Goal: Task Accomplishment & Management: Use online tool/utility

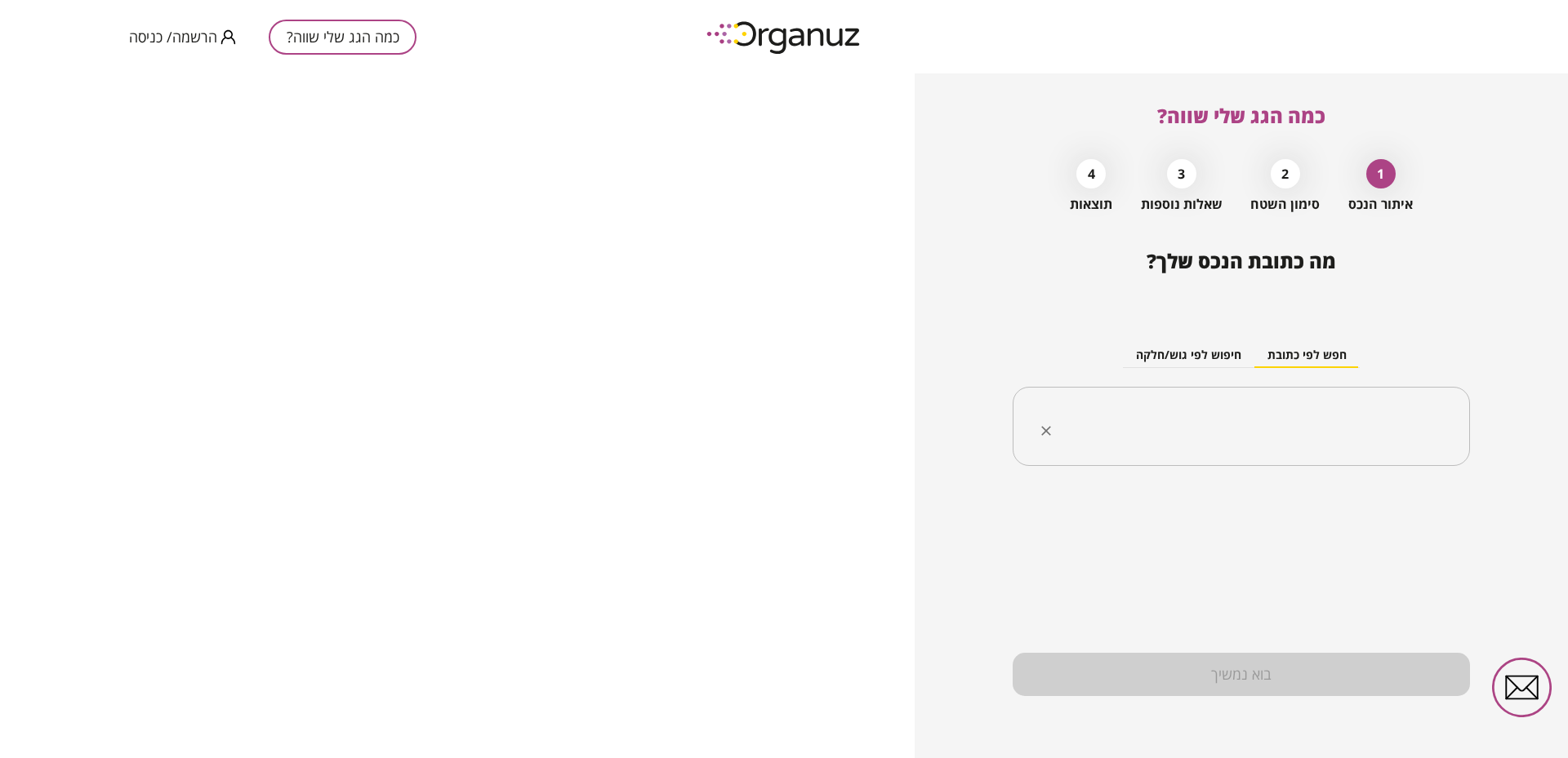
click at [1284, 450] on div "​" at bounding box center [1241, 427] width 457 height 80
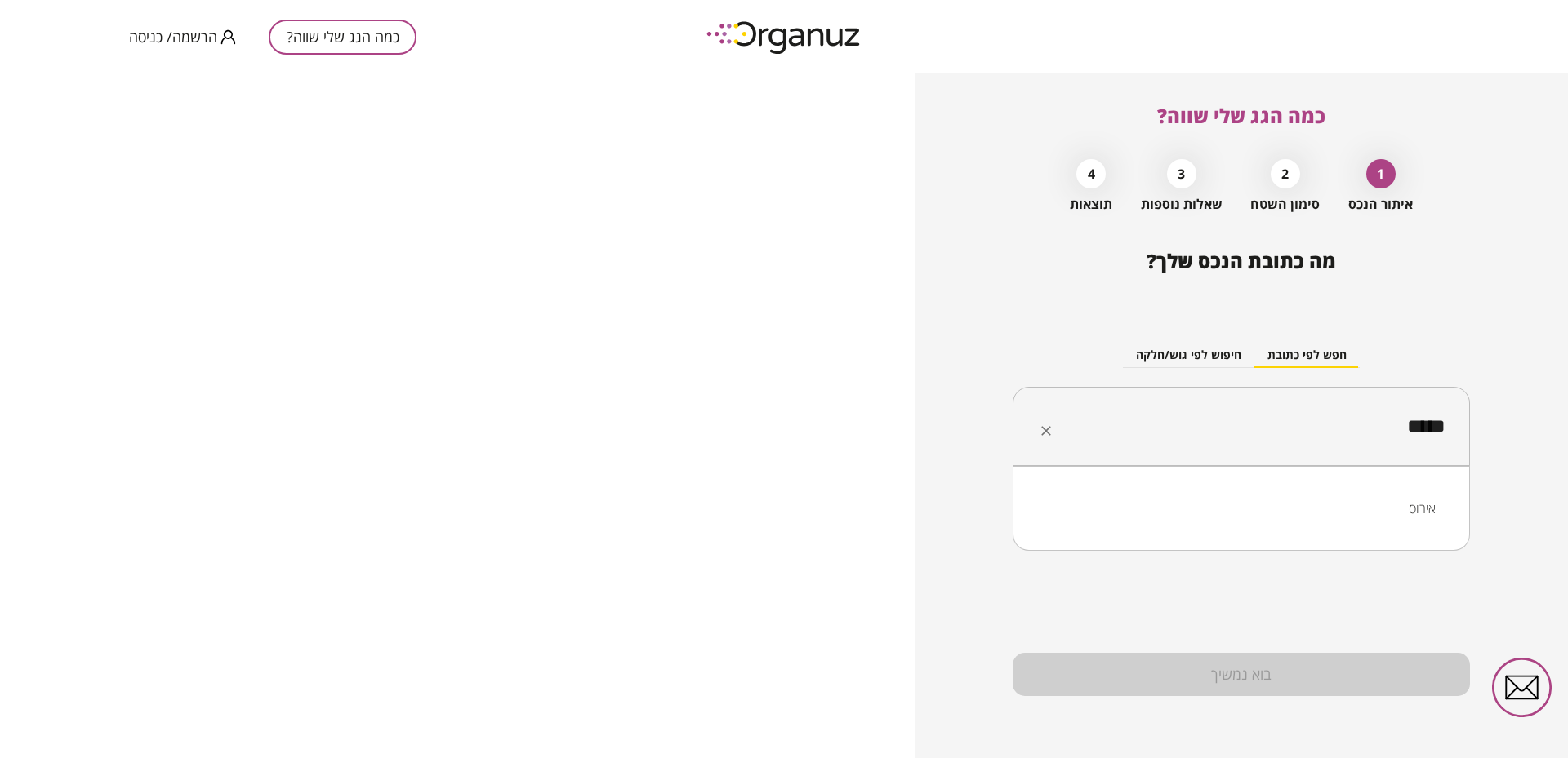
click at [1408, 508] on li "אירוס" at bounding box center [1241, 508] width 415 height 30
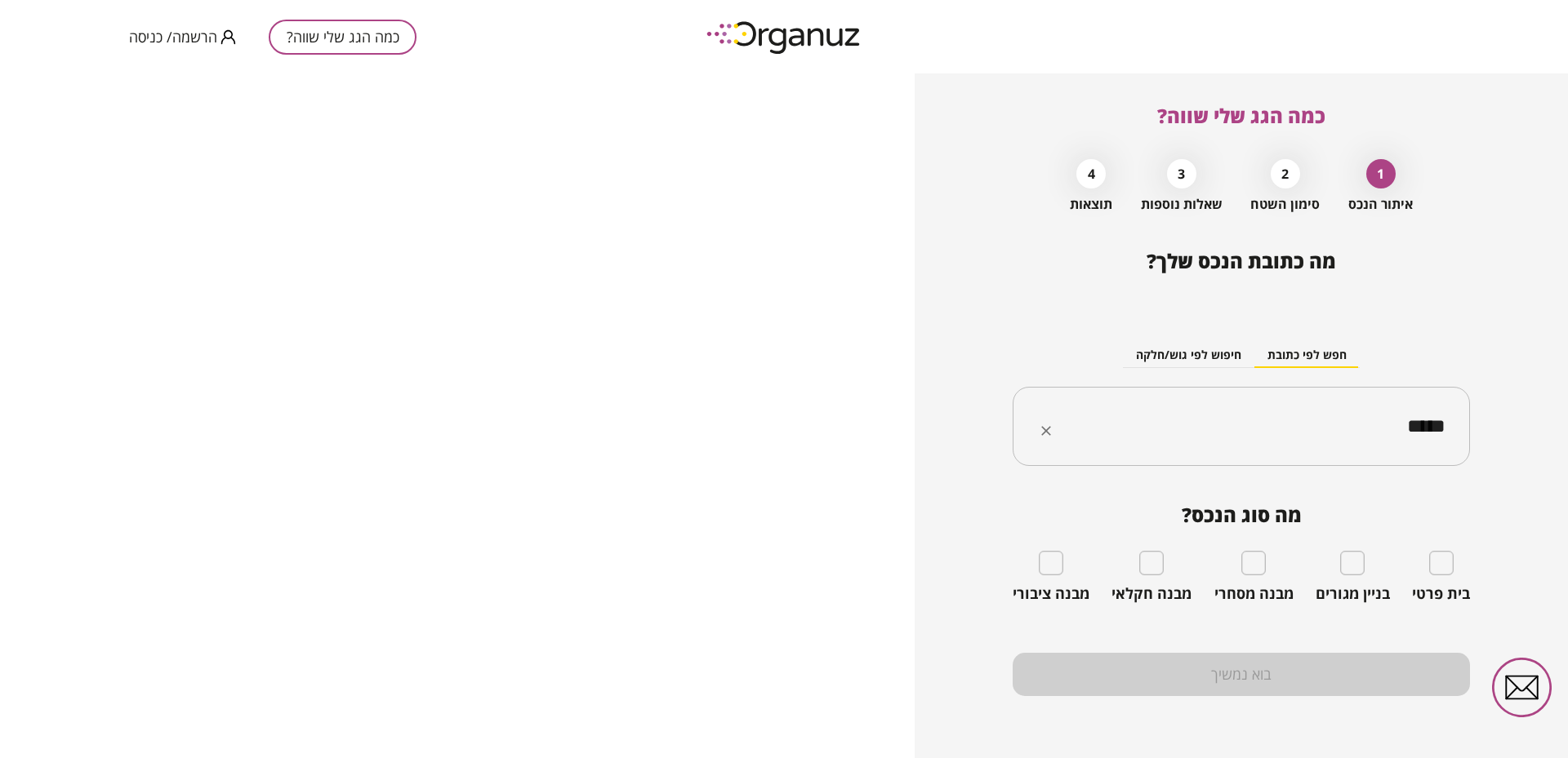
type input "*****"
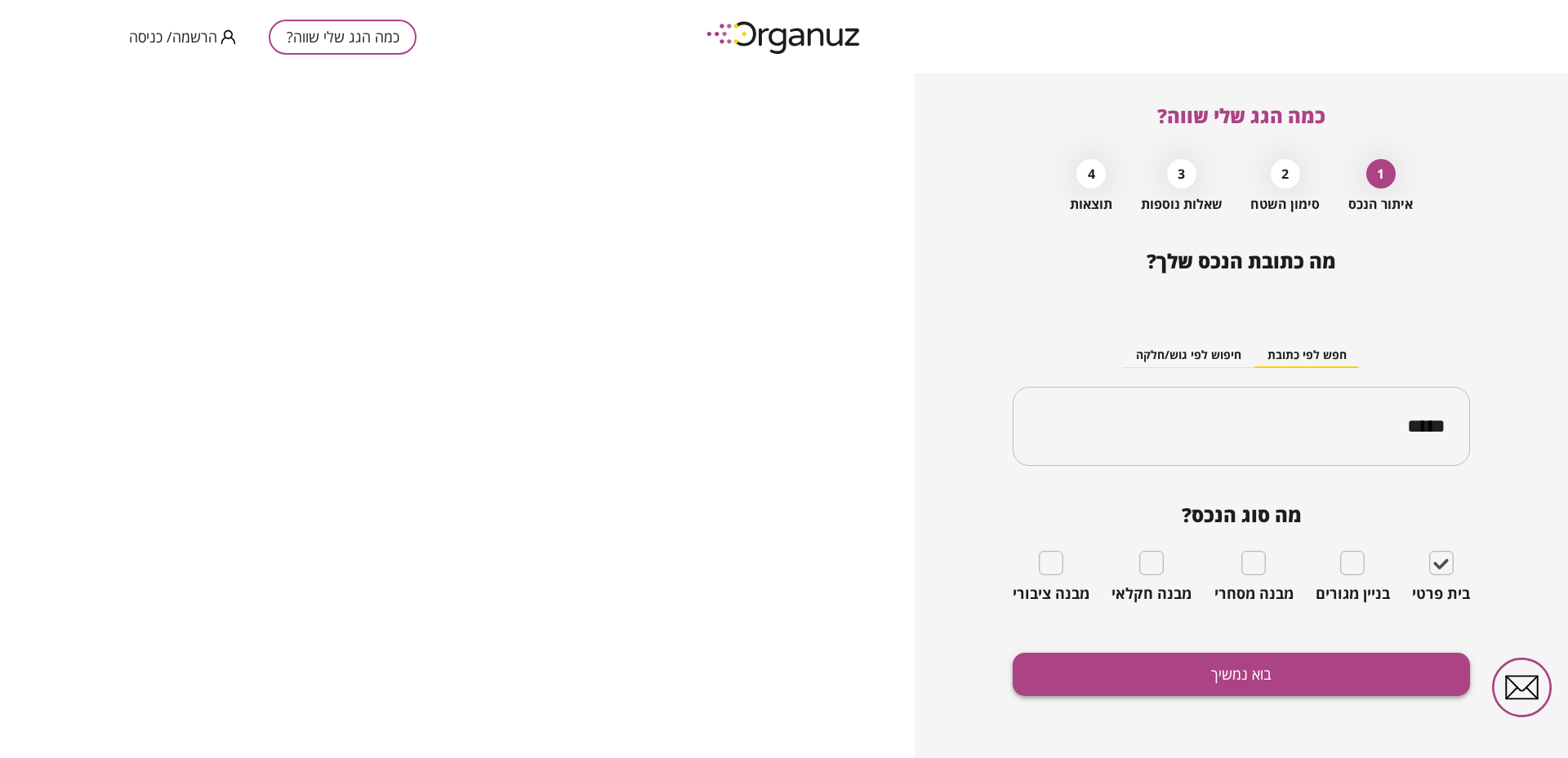
click at [1225, 674] on button "בוא נמשיך" at bounding box center [1241, 674] width 457 height 43
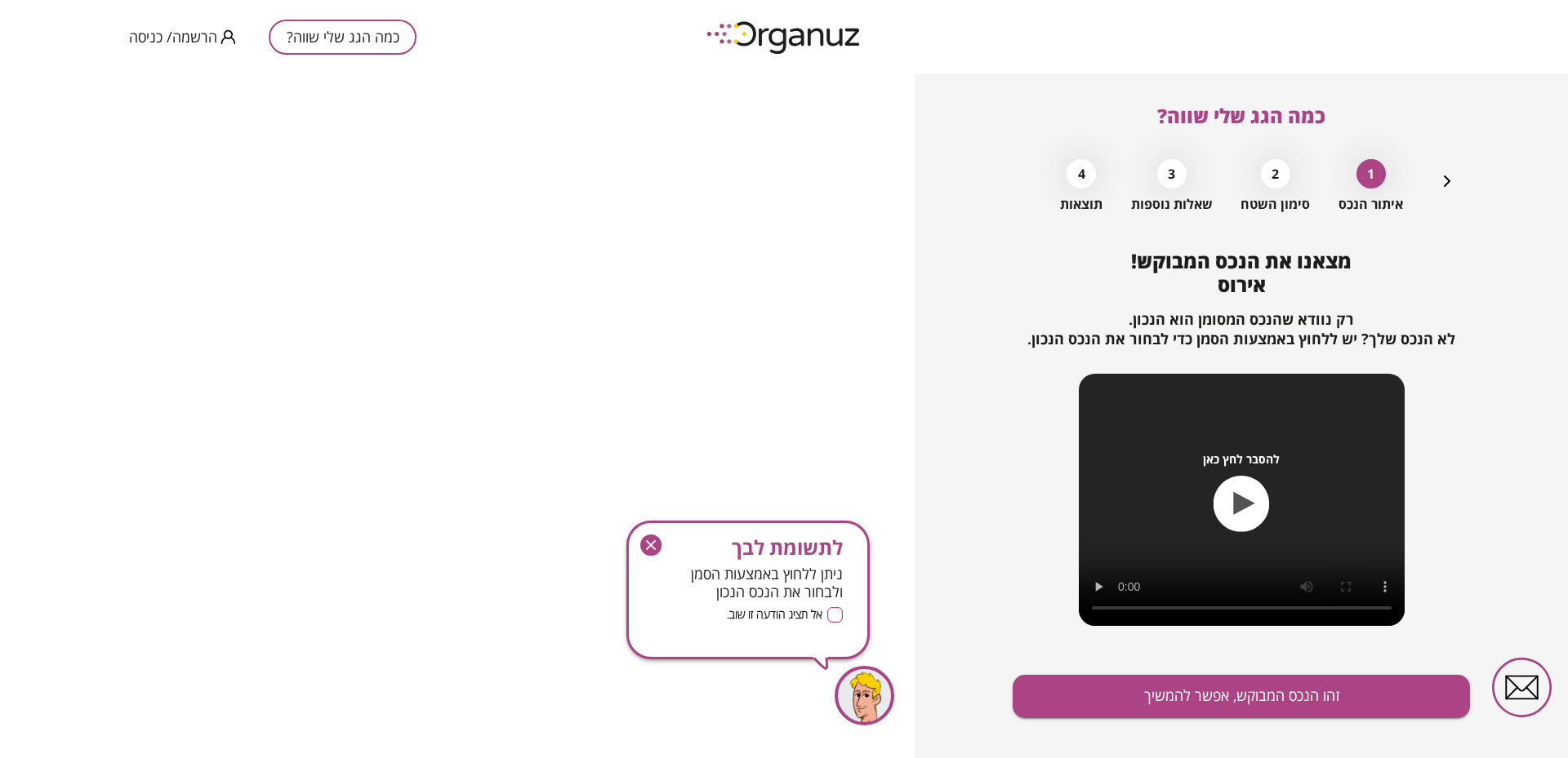
scroll to position [22, 0]
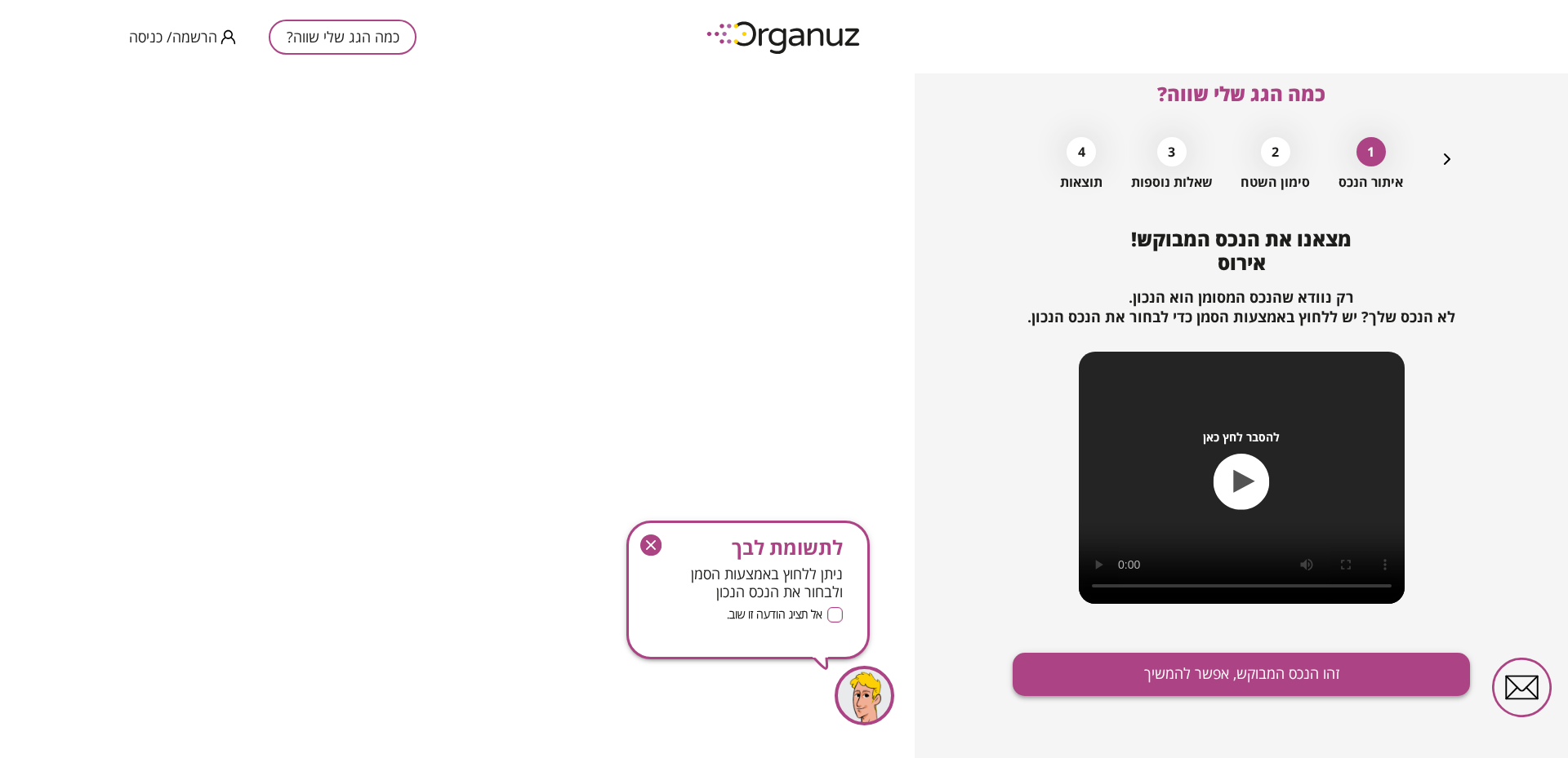
click at [1272, 673] on button "זהו הנכס המבוקש, אפשר להמשיך" at bounding box center [1241, 674] width 457 height 43
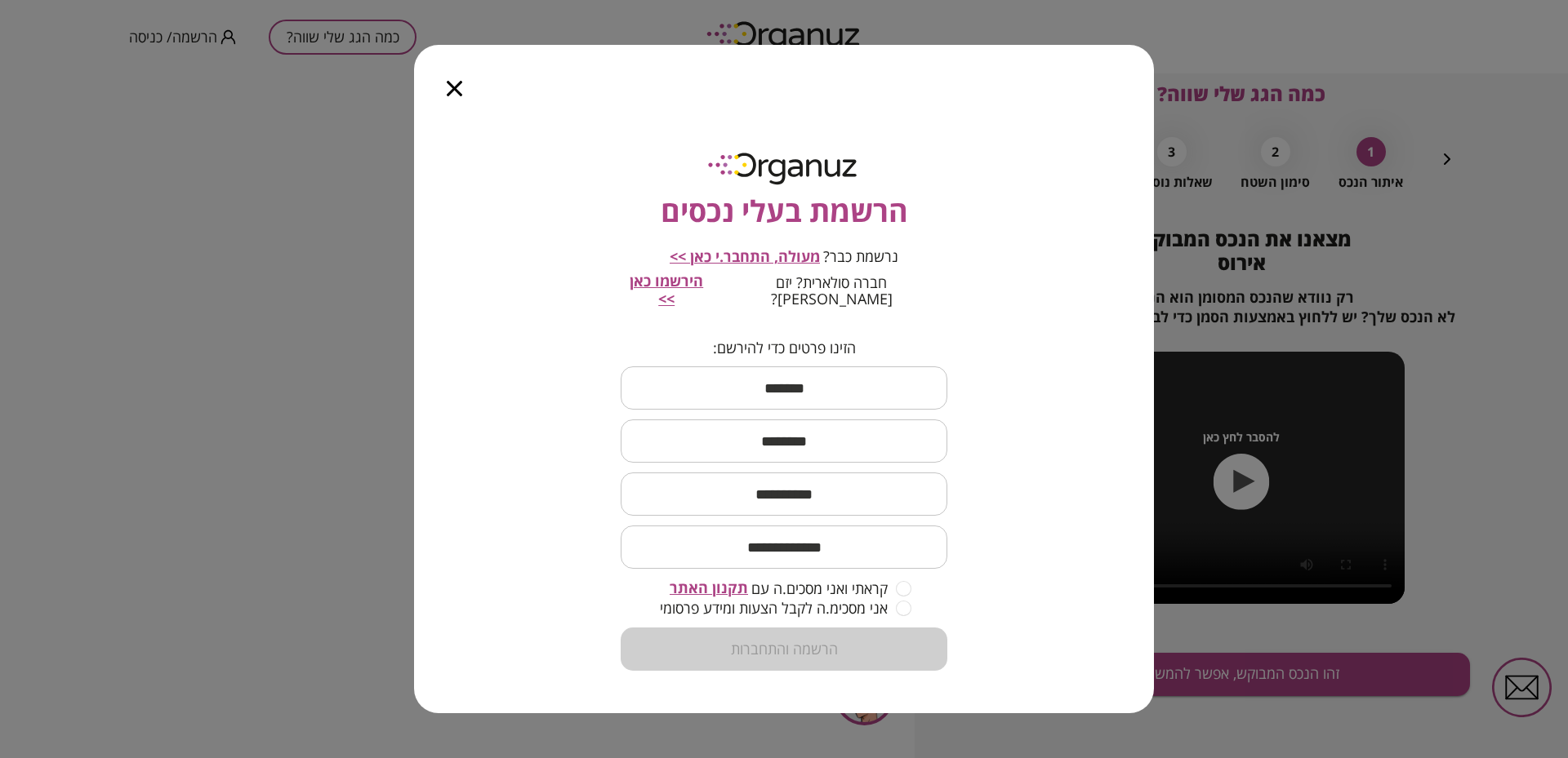
click at [446, 91] on div at bounding box center [454, 79] width 81 height 69
click at [460, 96] on icon "button" at bounding box center [455, 88] width 16 height 16
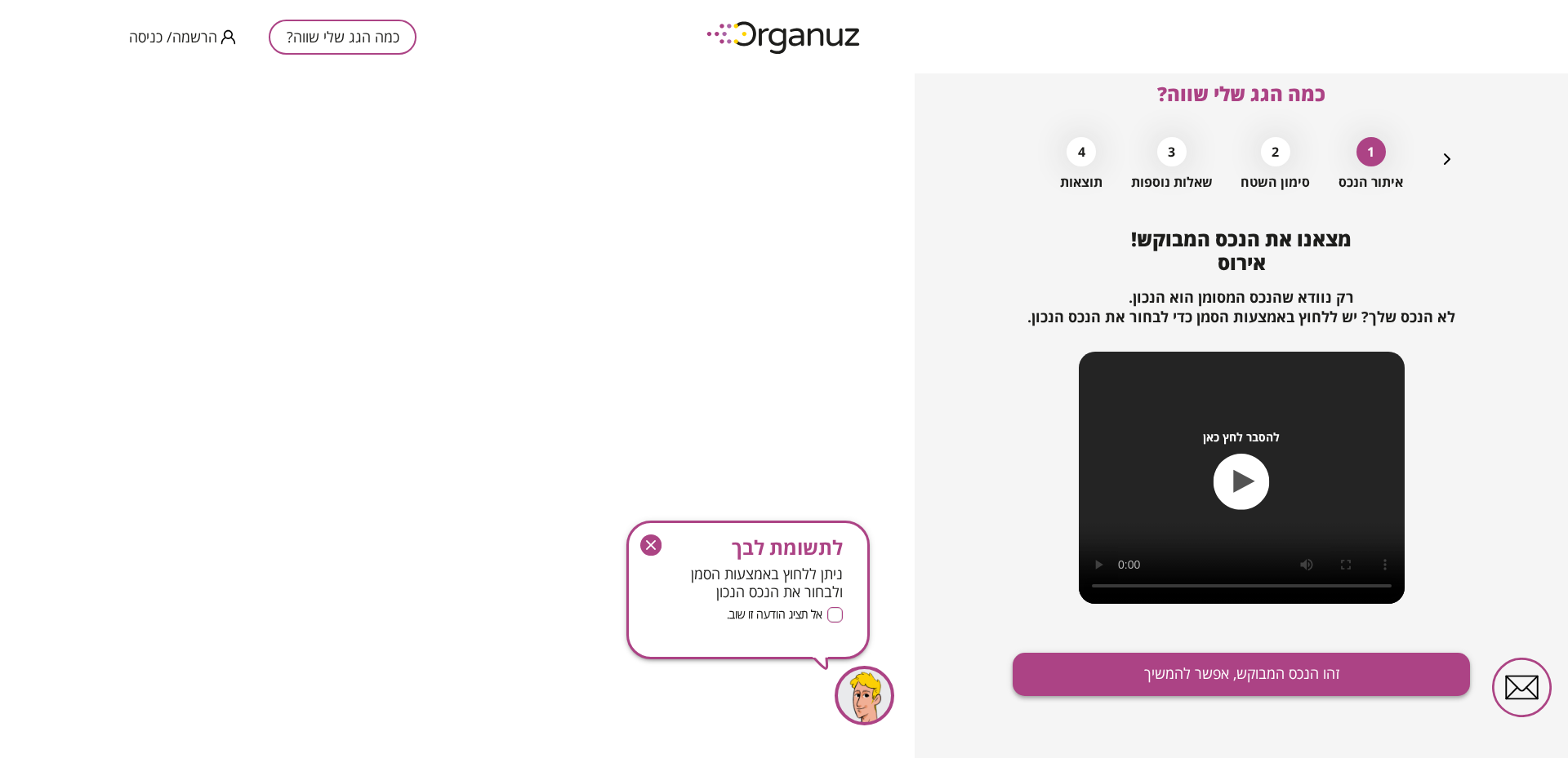
click at [1269, 678] on button "זהו הנכס המבוקש, אפשר להמשיך" at bounding box center [1241, 674] width 457 height 43
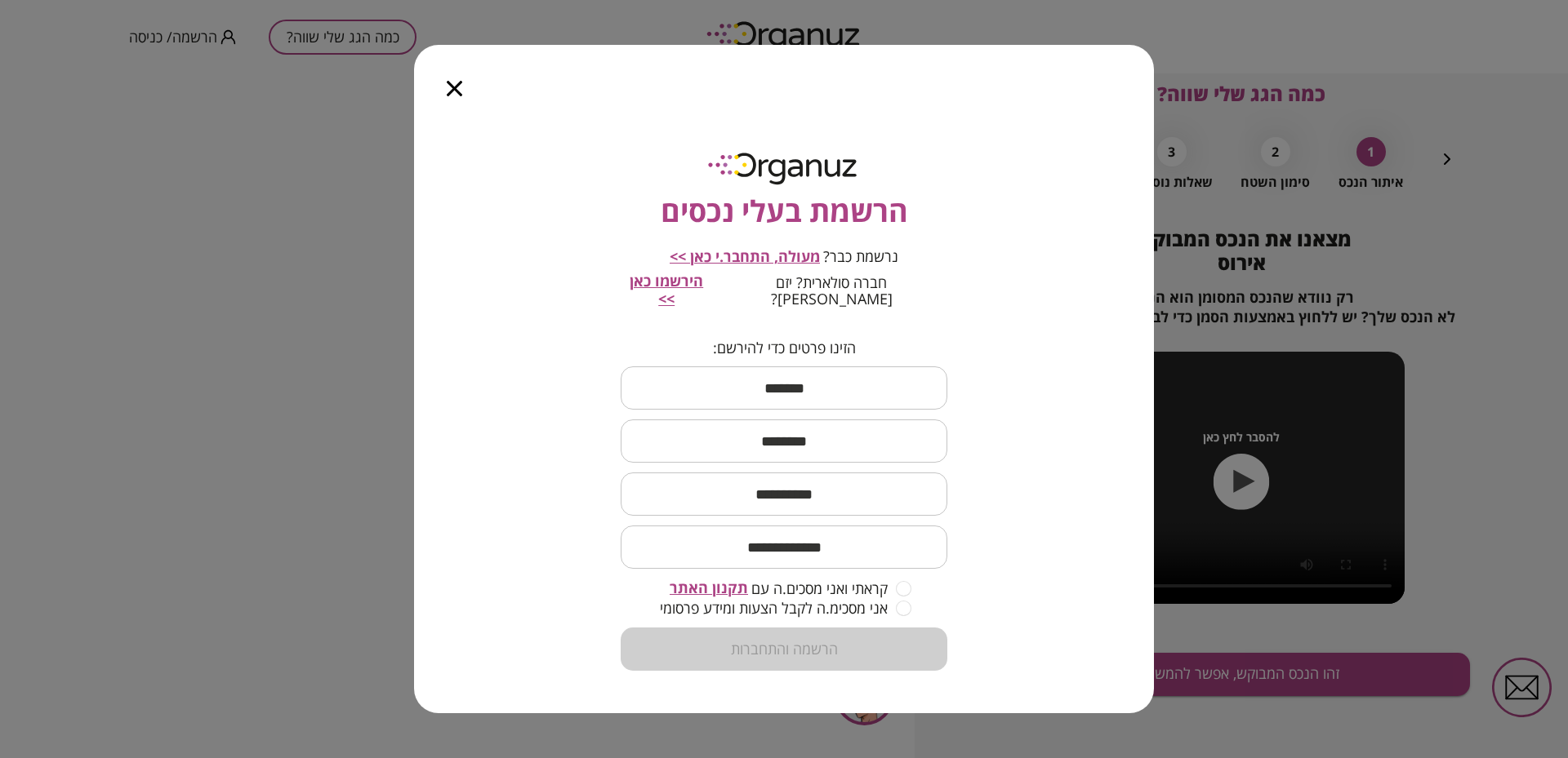
click at [448, 89] on icon "button" at bounding box center [455, 88] width 16 height 16
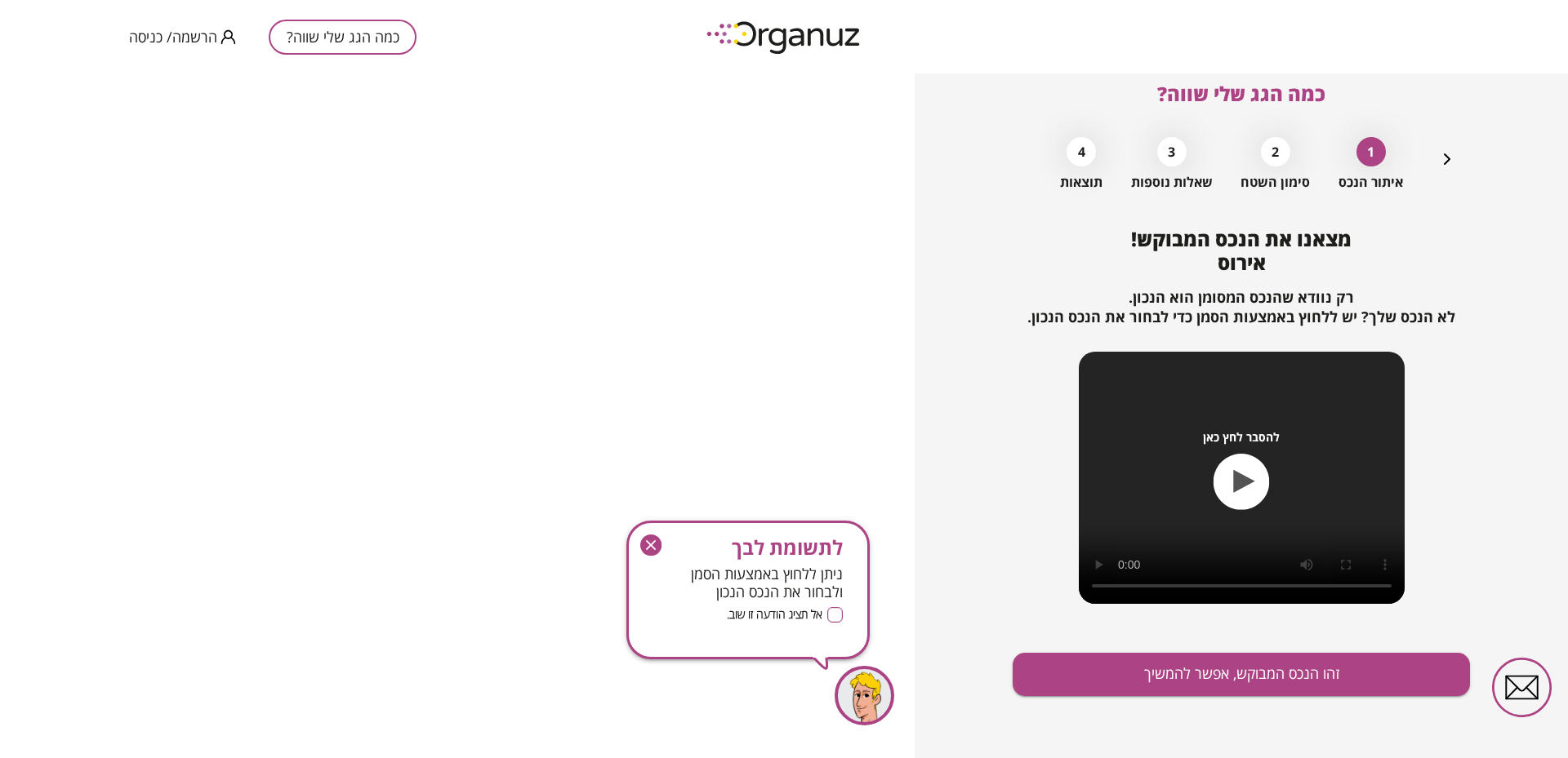
click at [316, 17] on div "כמה הגג שלי שווה? הרשמה/ כניסה" at bounding box center [273, 36] width 288 height 74
click at [346, 30] on button "כמה הגג שלי שווה?" at bounding box center [342, 37] width 148 height 35
